Goal: Transaction & Acquisition: Purchase product/service

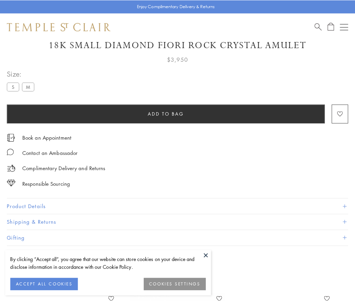
scroll to position [34, 0]
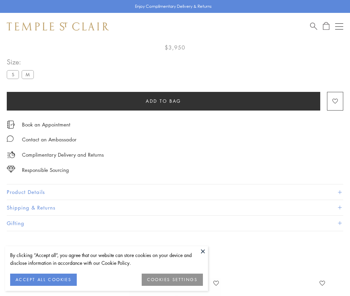
click at [164, 101] on span "Add to bag" at bounding box center [164, 100] width 36 height 7
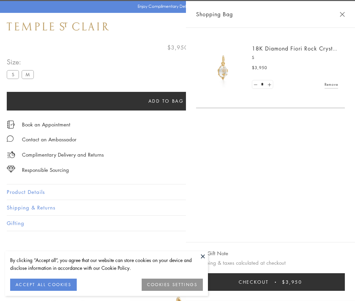
click at [345, 282] on button "Checkout $3,950" at bounding box center [270, 282] width 149 height 18
